Goal: Task Accomplishment & Management: Complete application form

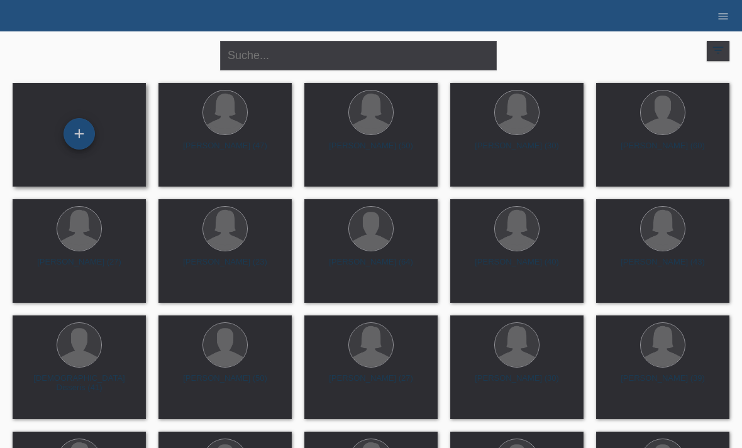
click at [78, 120] on div "+" at bounding box center [78, 133] width 31 height 31
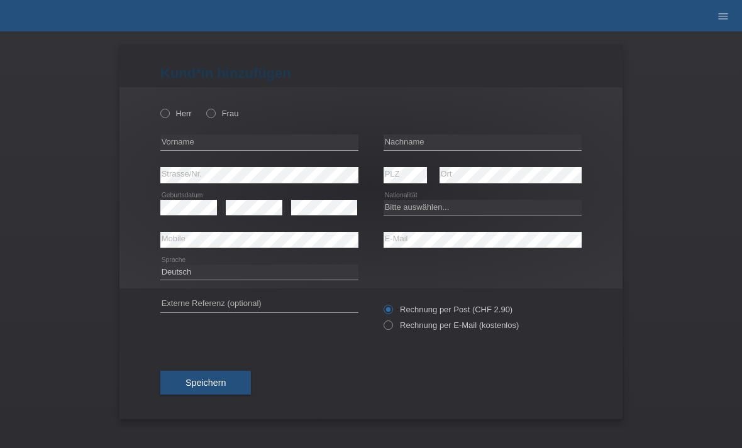
click at [216, 105] on div "Herr Frau" at bounding box center [259, 114] width 198 height 26
click at [204, 107] on icon at bounding box center [204, 107] width 0 height 0
click at [212, 109] on input "Frau" at bounding box center [210, 113] width 8 height 8
radio input "true"
click at [270, 139] on input "text" at bounding box center [259, 143] width 198 height 16
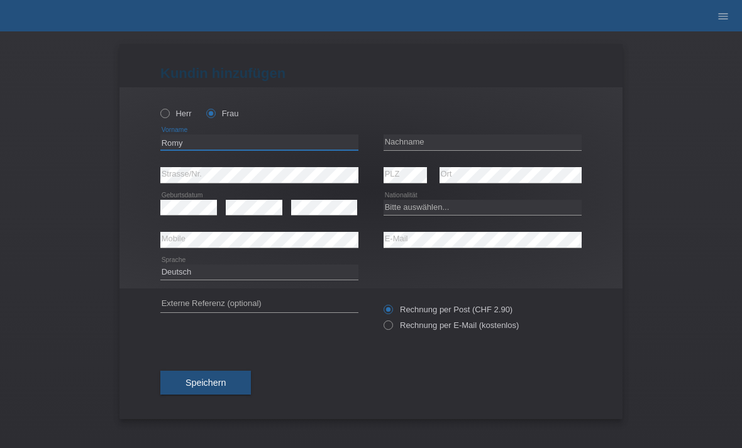
type input "Romy"
type input "v"
type input "√"
paste input "Kothgassner"
type input "Kothgassner"
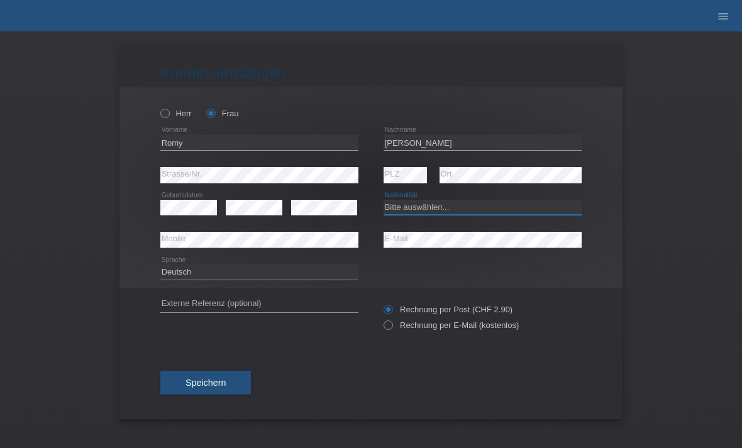
click at [436, 212] on select "Bitte auswählen... Schweiz Deutschland Liechtenstein Österreich ------------ Af…" at bounding box center [482, 207] width 198 height 15
select select "CH"
click at [606, 312] on div "Kund*in hinzufügen Kunde hinzufügen Kundin hinzufügen Herr Frau Romy error Vorn…" at bounding box center [370, 231] width 503 height 375
click at [394, 330] on label "Rechnung per E-Mail (kostenlos)" at bounding box center [450, 325] width 135 height 9
click at [392, 334] on input "Rechnung per E-Mail (kostenlos)" at bounding box center [387, 329] width 8 height 16
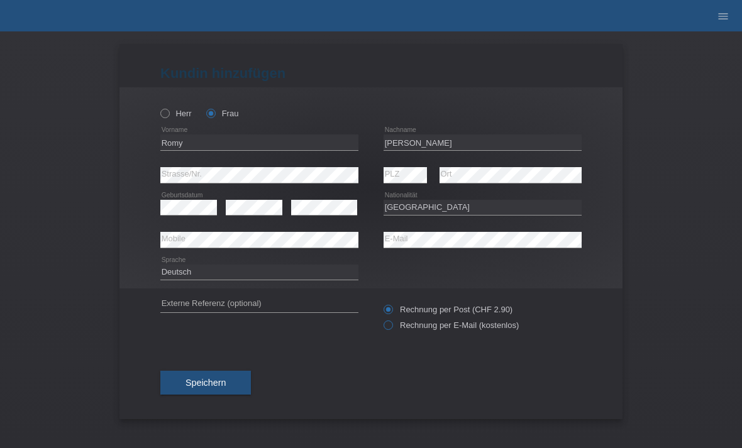
radio input "true"
click at [216, 383] on span "Speichern" at bounding box center [205, 383] width 40 height 10
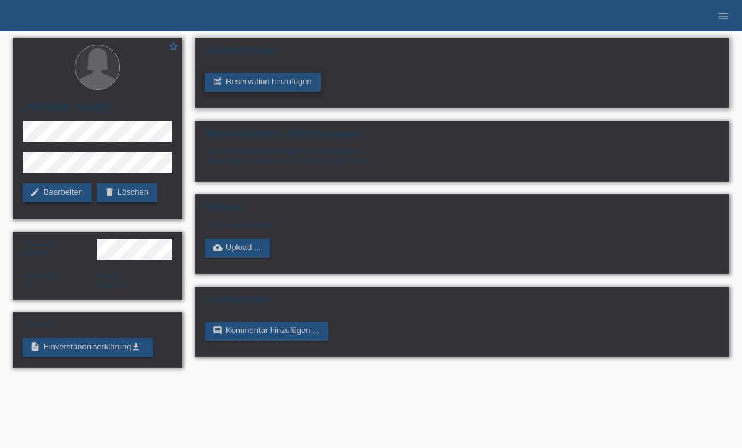
click at [281, 91] on link "post_add Reservation hinzufügen" at bounding box center [263, 82] width 116 height 19
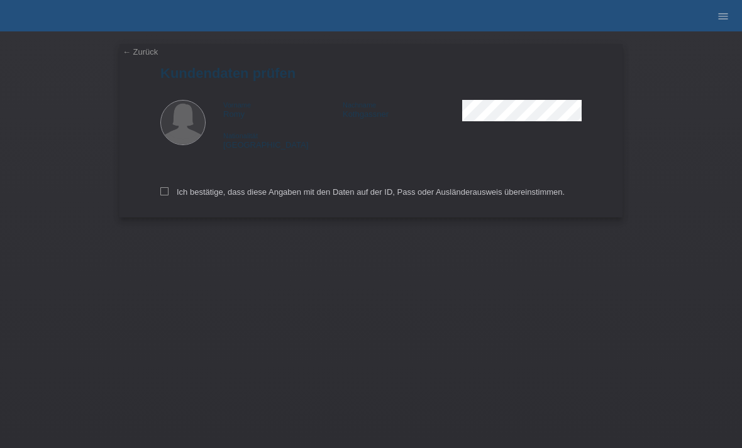
click at [157, 200] on div "← Zurück Kundendaten prüfen Vorname [PERSON_NAME] Nachname [PERSON_NAME] Nation…" at bounding box center [370, 130] width 503 height 173
click at [166, 195] on icon at bounding box center [164, 191] width 8 height 8
click at [166, 195] on input "Ich bestätige, dass diese Angaben mit den Daten auf der ID, Pass oder Ausländer…" at bounding box center [164, 191] width 8 height 8
checkbox input "true"
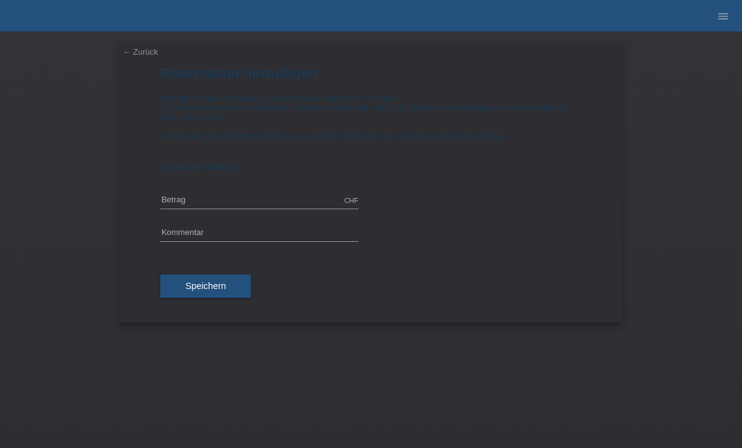
click at [143, 55] on link "← Zurück" at bounding box center [140, 51] width 35 height 9
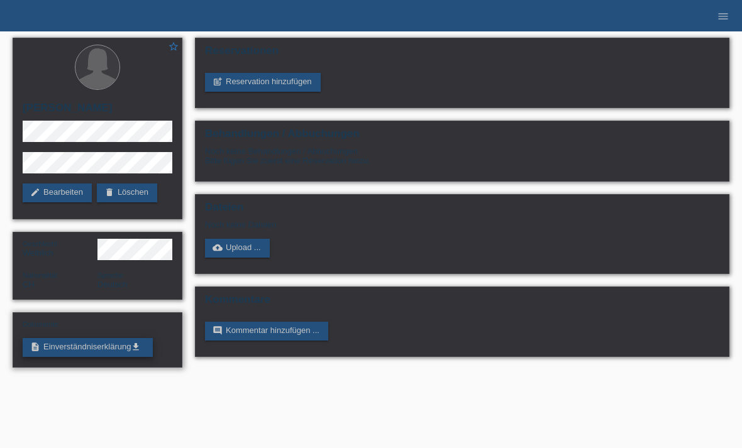
click at [76, 357] on link "description Einverständniserklärung get_app" at bounding box center [88, 347] width 130 height 19
click at [299, 82] on link "post_add Reservation hinzufügen" at bounding box center [263, 82] width 116 height 19
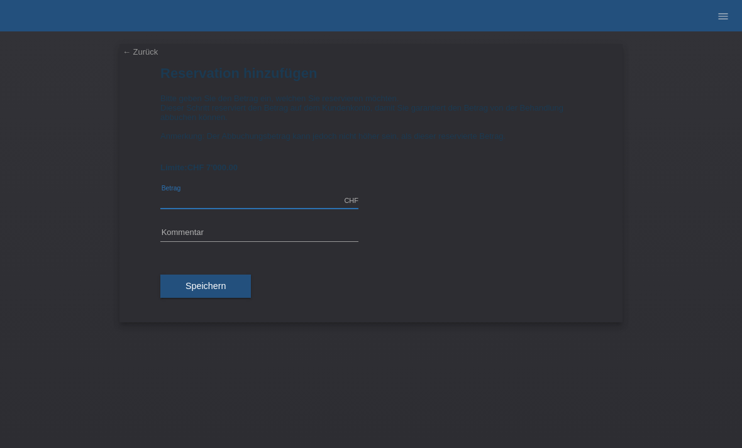
click at [185, 209] on input "text" at bounding box center [259, 201] width 198 height 16
click at [280, 241] on input "text" at bounding box center [259, 234] width 198 height 16
type input "3195.00"
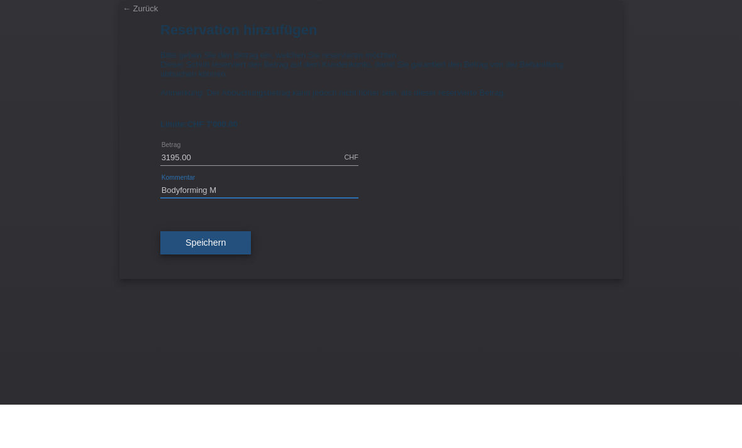
type input "Bodyforming M"
click at [224, 275] on button "Speichern" at bounding box center [205, 287] width 91 height 24
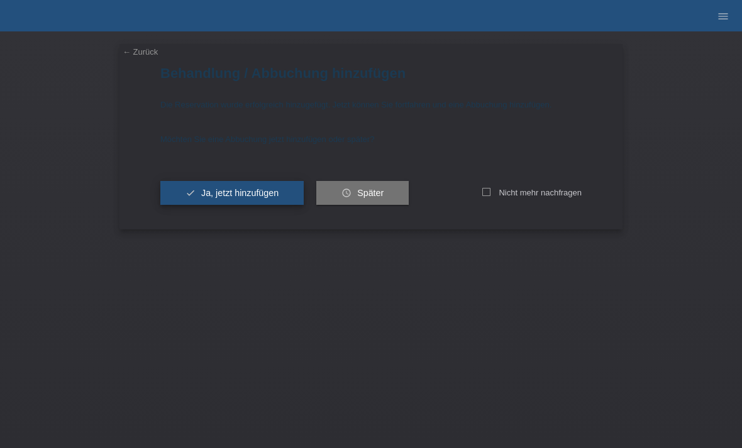
click at [239, 203] on button "check Ja, jetzt hinzufügen" at bounding box center [231, 193] width 143 height 24
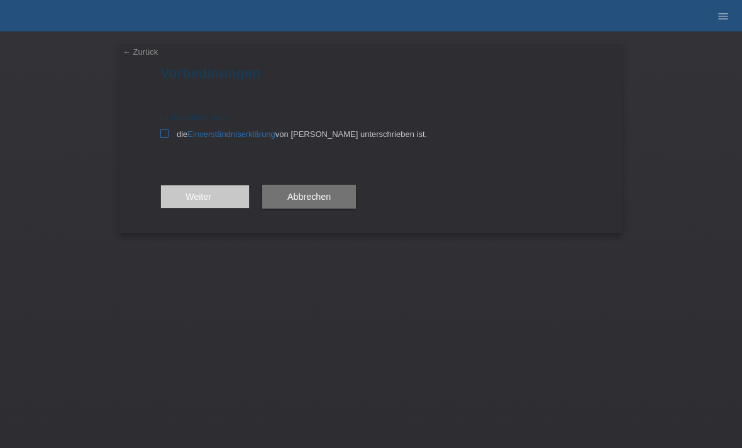
click at [168, 134] on label "die Einverständniserklärung von der Kundin unterschrieben ist." at bounding box center [370, 133] width 421 height 9
click at [168, 134] on input "die Einverständniserklärung von der Kundin unterschrieben ist." at bounding box center [164, 133] width 8 height 8
checkbox input "true"
click at [204, 201] on span "Weiter arrow_forward" at bounding box center [204, 197] width 39 height 10
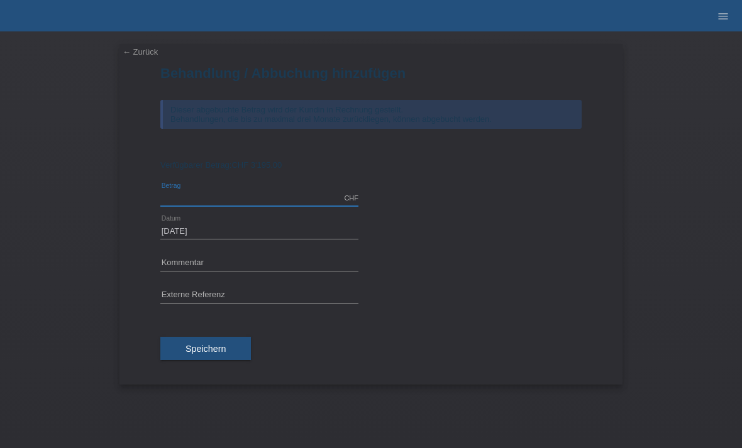
click at [224, 206] on input "text" at bounding box center [259, 198] width 198 height 16
click at [239, 264] on input "text" at bounding box center [259, 264] width 198 height 16
type input "3195.00"
type input "Bodyforming M"
click at [216, 341] on button "Speichern" at bounding box center [205, 349] width 91 height 24
